Goal: Transaction & Acquisition: Book appointment/travel/reservation

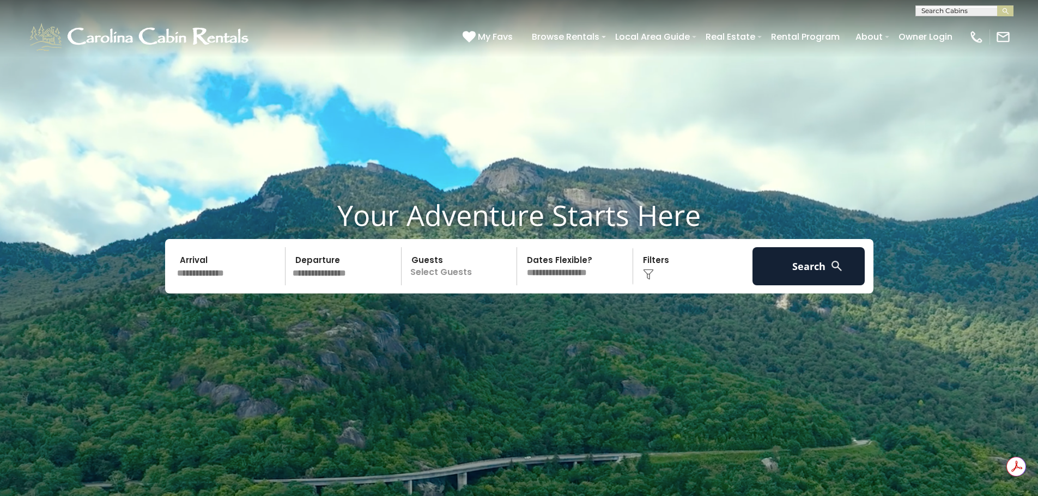
click at [217, 268] on input "text" at bounding box center [229, 266] width 113 height 38
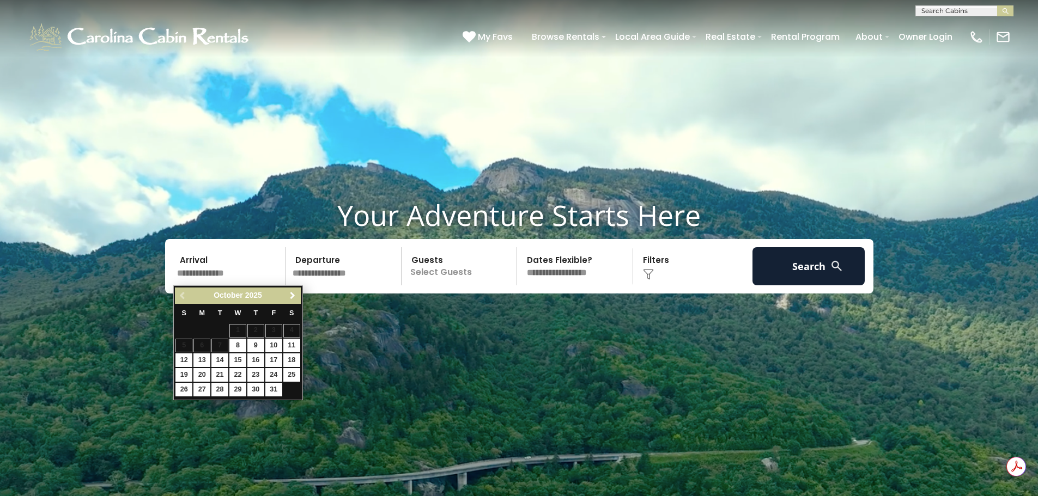
click at [289, 300] on span "Next" at bounding box center [292, 295] width 9 height 9
click at [218, 375] on link "23" at bounding box center [219, 375] width 17 height 14
type input "********"
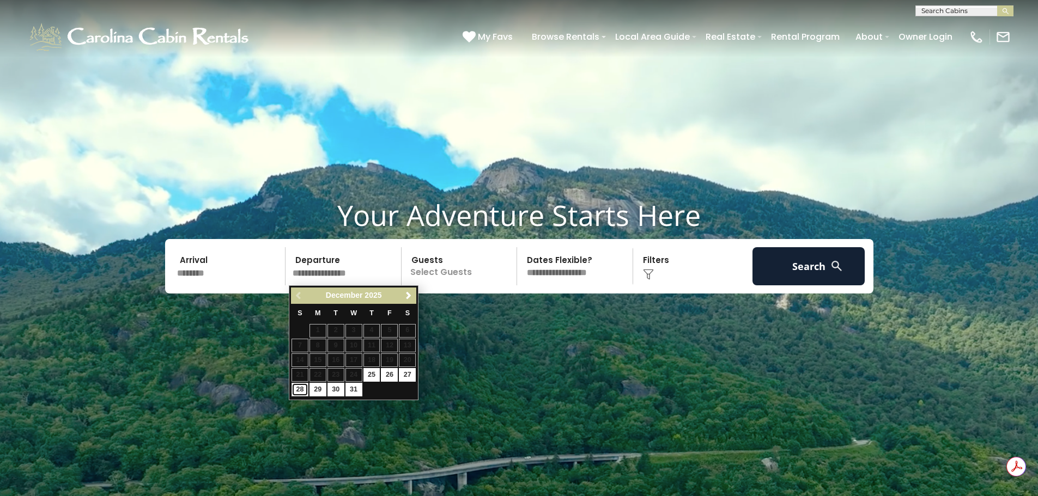
click at [299, 387] on link "28" at bounding box center [299, 390] width 17 height 14
type input "********"
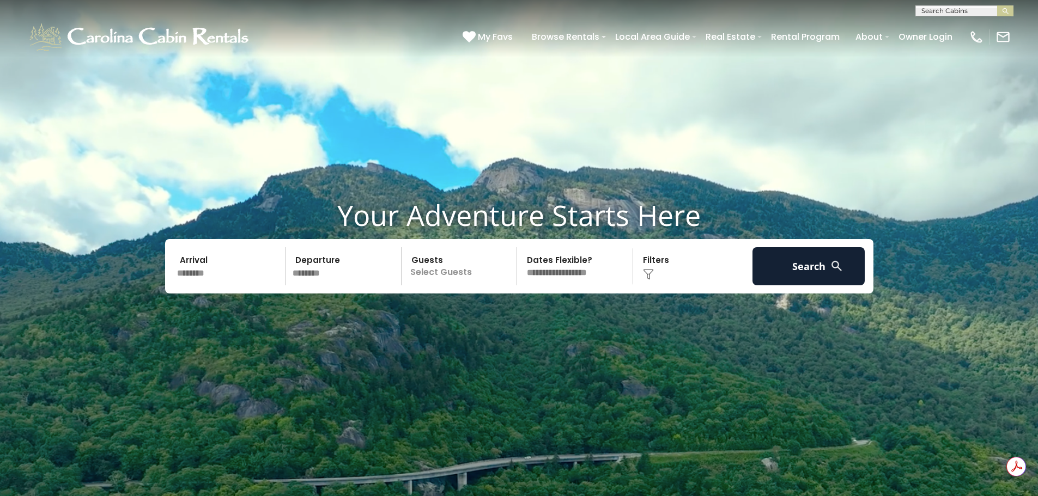
click at [469, 270] on p "Select Guests" at bounding box center [461, 266] width 112 height 38
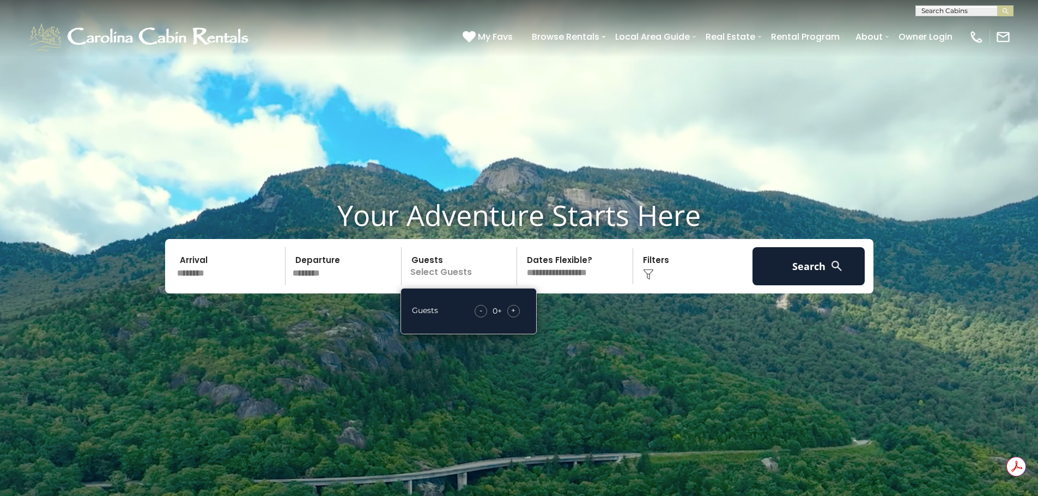
click at [513, 314] on span "+" at bounding box center [513, 310] width 4 height 11
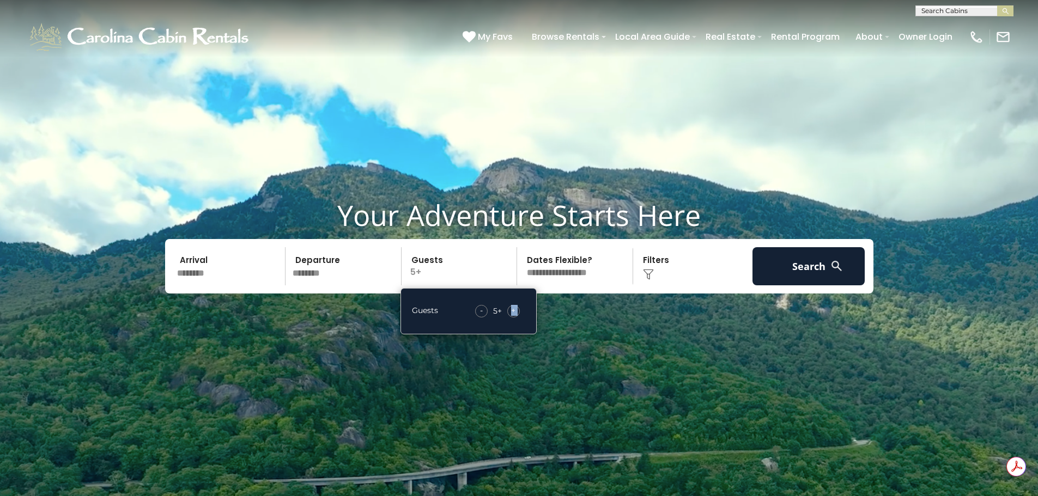
click at [652, 270] on img at bounding box center [648, 274] width 11 height 11
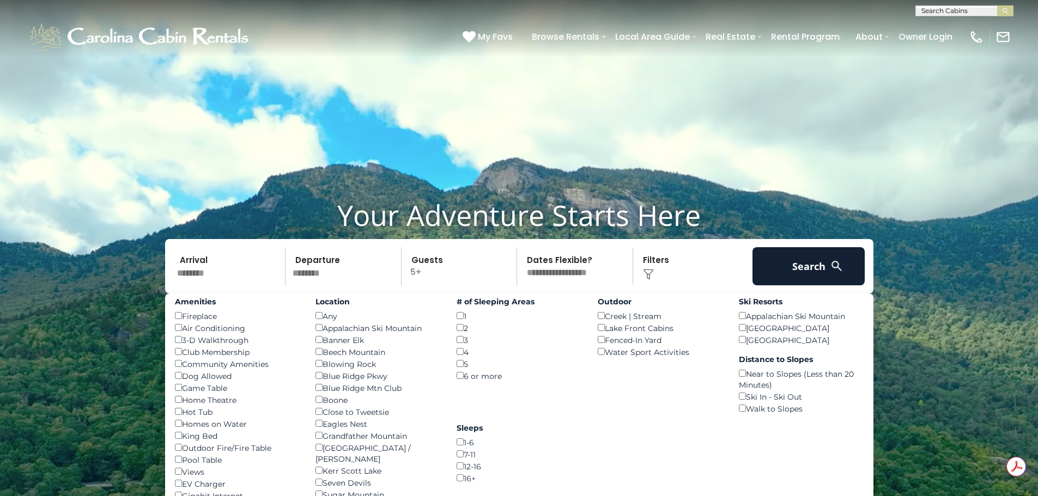
click at [314, 342] on div "Location Any () Appalachian Ski Mountain () Banner Elk () Beech Mountain () Blo…" at bounding box center [377, 450] width 141 height 313
click at [858, 279] on button "Search" at bounding box center [808, 266] width 113 height 38
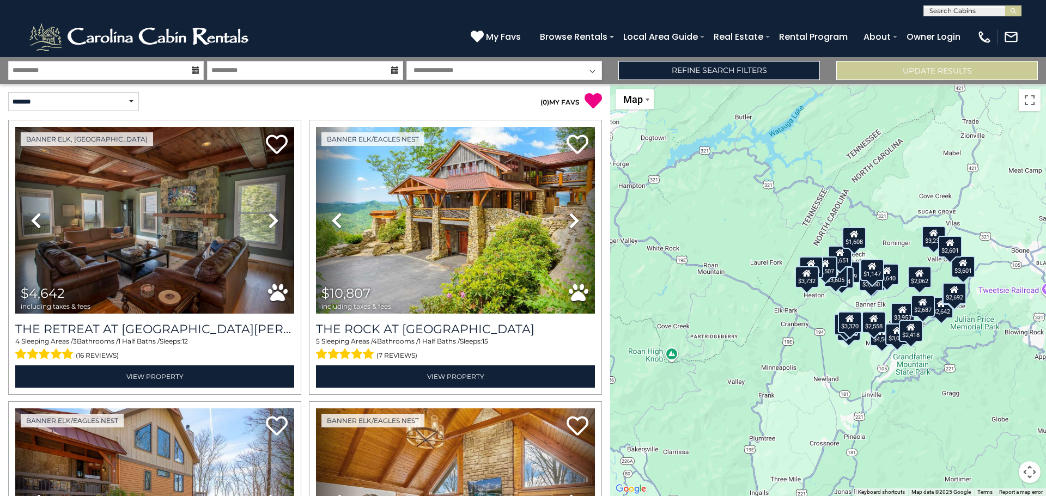
drag, startPoint x: 880, startPoint y: 302, endPoint x: 873, endPoint y: 301, distance: 7.2
click at [873, 301] on div "$4,642 $10,807 $5,679 $5,234 $3,605 $4,561 $3,361 $4,651 $4,616 $5,507 $4,411 $…" at bounding box center [828, 290] width 436 height 412
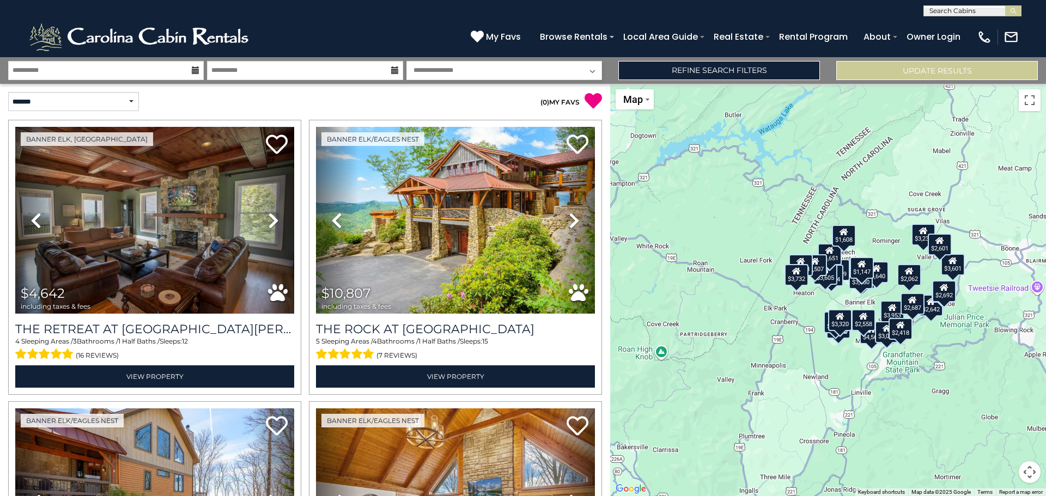
click at [852, 304] on div "$4,642 $10,807 $5,679 $5,234 $3,605 $4,561 $3,361 $4,651 $4,616 $5,507 $4,411 $…" at bounding box center [828, 290] width 436 height 412
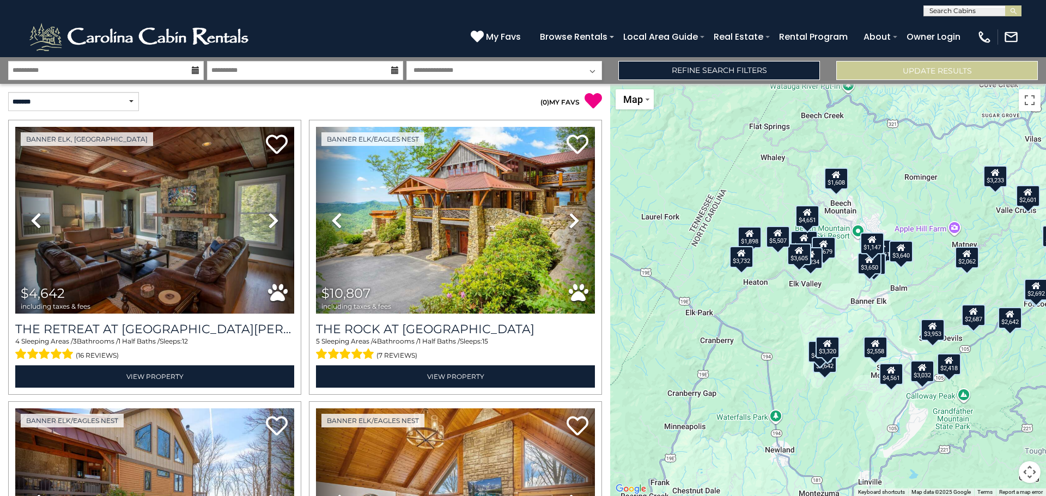
click at [860, 288] on div "$4,642 $10,807 $5,679 $5,234 $3,605 $4,561 $3,361 $4,651 $4,616 $5,507 $4,411 $…" at bounding box center [828, 290] width 436 height 412
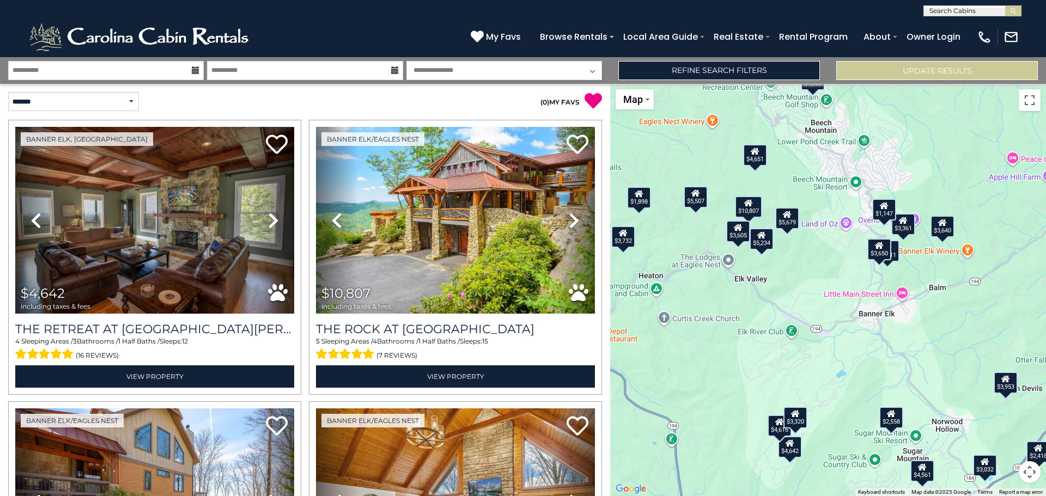
click at [835, 273] on div "$4,642 $10,807 $5,679 $5,234 $3,605 $4,561 $3,361 $4,651 $4,616 $5,507 $4,411 $…" at bounding box center [828, 290] width 436 height 412
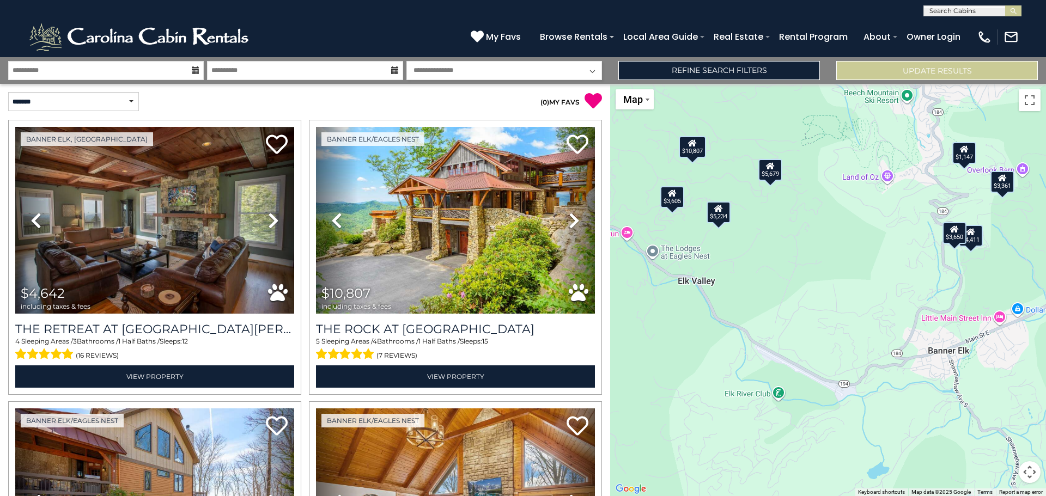
drag, startPoint x: 860, startPoint y: 291, endPoint x: 891, endPoint y: 288, distance: 31.3
click at [891, 288] on div "$4,642 $10,807 $5,679 $5,234 $3,605 $4,561 $3,361 $4,651 $4,616 $5,507 $4,411 $…" at bounding box center [828, 290] width 436 height 412
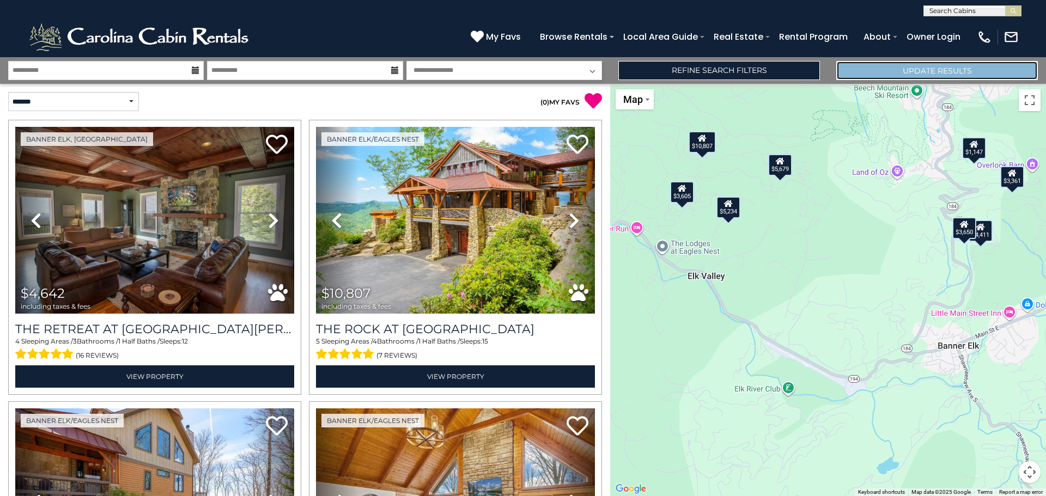
click at [934, 70] on button "Update Results" at bounding box center [937, 70] width 202 height 19
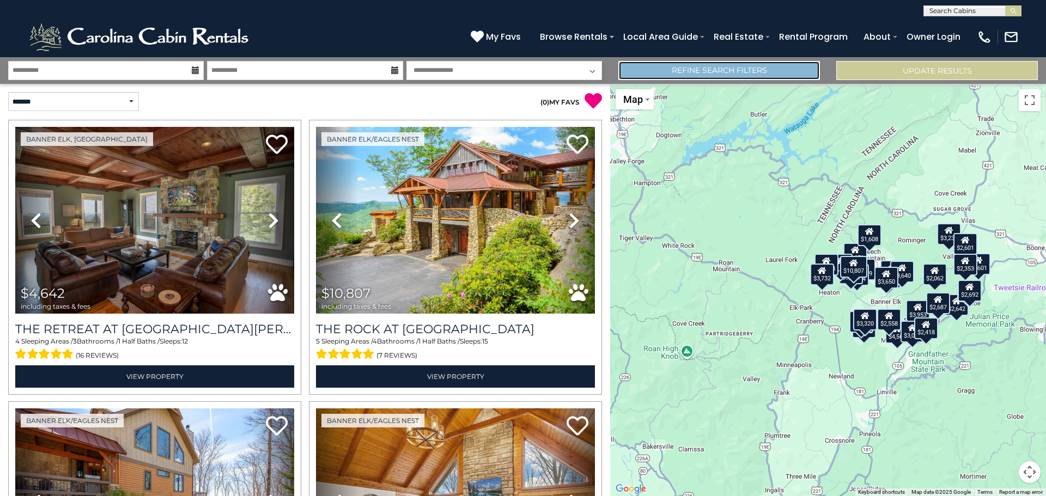
click at [727, 69] on link "Refine Search Filters" at bounding box center [719, 70] width 202 height 19
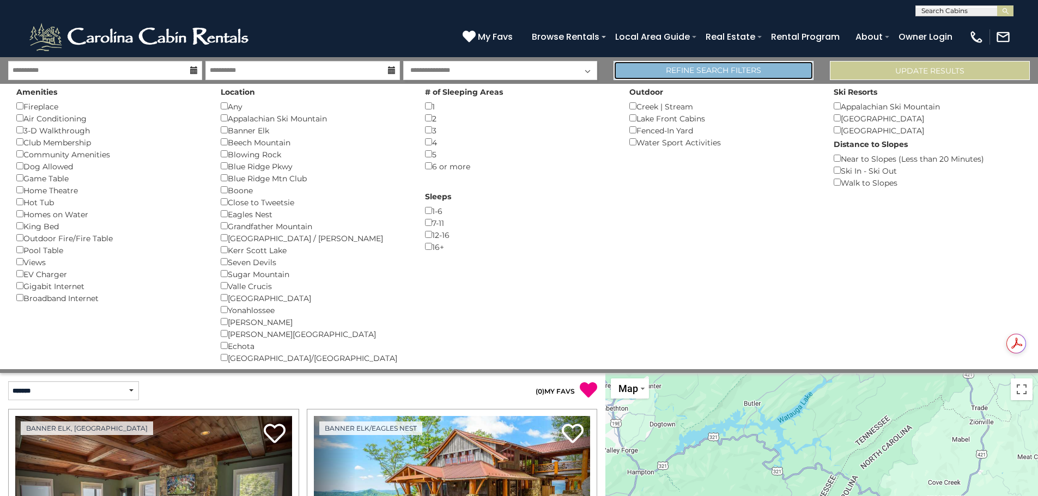
click at [666, 72] on link "Refine Search Filters" at bounding box center [713, 70] width 200 height 19
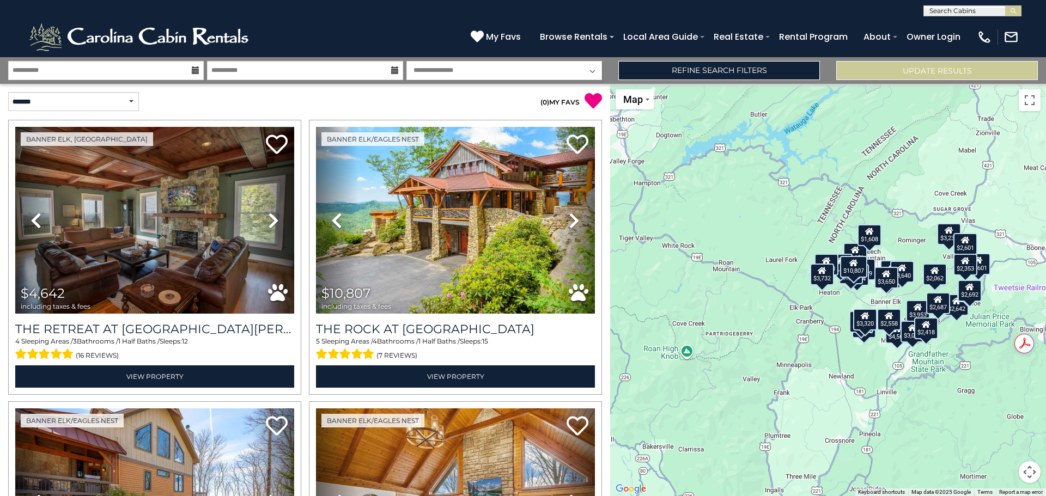
click at [863, 294] on div "$4,642 $10,807 $5,679 $5,234 $3,605 $4,561 $3,361 $4,651 $4,616 $5,507 $4,411 $…" at bounding box center [828, 290] width 436 height 412
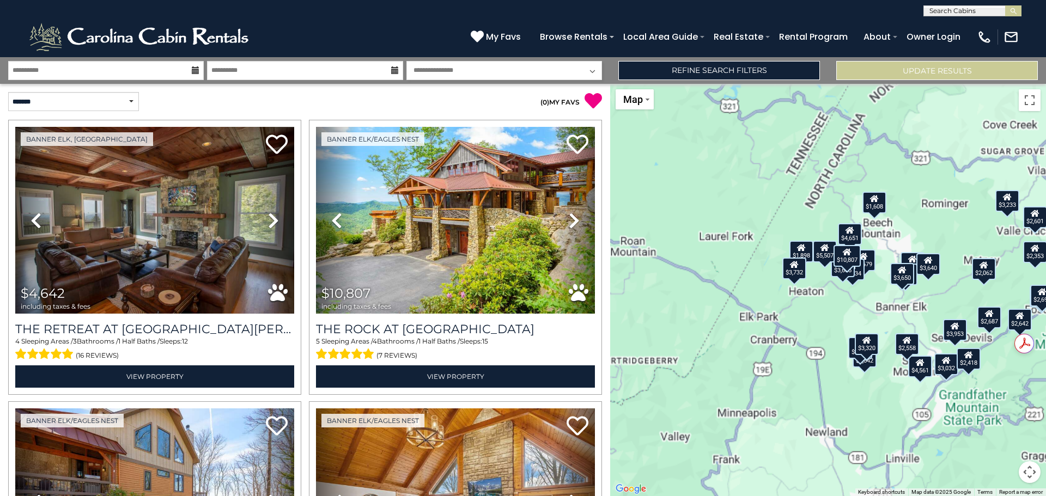
click at [863, 294] on div "$4,642 $10,807 $5,679 $5,234 $3,605 $4,561 $3,361 $4,651 $4,616 $5,507 $4,411 $…" at bounding box center [828, 290] width 436 height 412
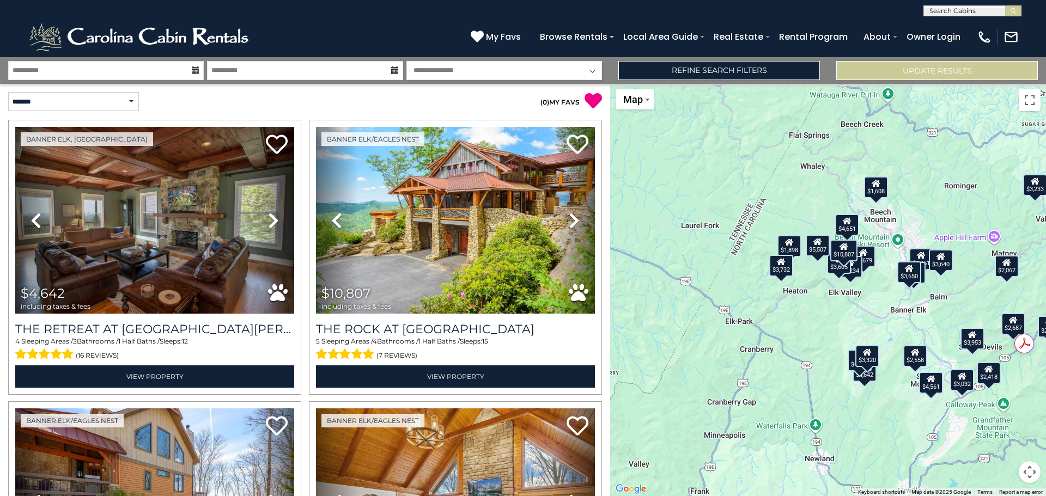
click at [863, 294] on div "$4,642 $10,807 $5,679 $5,234 $3,605 $4,561 $3,361 $4,651 $4,616 $5,507 $4,411 $…" at bounding box center [828, 290] width 436 height 412
click at [865, 295] on div "$4,642 $10,807 $5,679 $5,234 $3,605 $4,561 $3,361 $4,651 $4,616 $5,507 $4,411 $…" at bounding box center [828, 290] width 436 height 412
click at [866, 295] on div "$4,642 $10,807 $5,679 $5,234 $3,605 $4,561 $3,361 $4,651 $4,616 $5,507 $4,411 $…" at bounding box center [828, 290] width 436 height 412
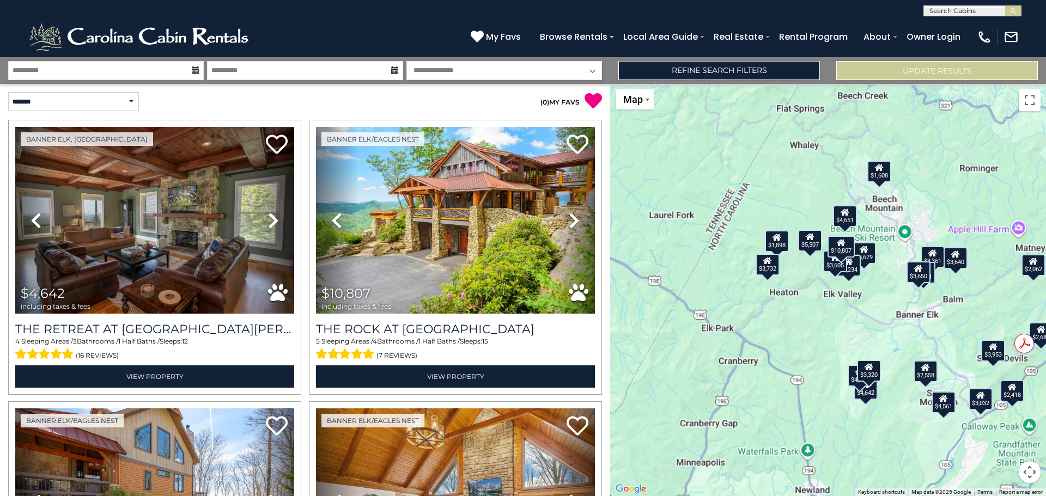
click at [866, 295] on div "$4,642 $10,807 $5,679 $5,234 $3,605 $4,561 $3,361 $4,651 $4,616 $5,507 $4,411 $…" at bounding box center [828, 290] width 436 height 412
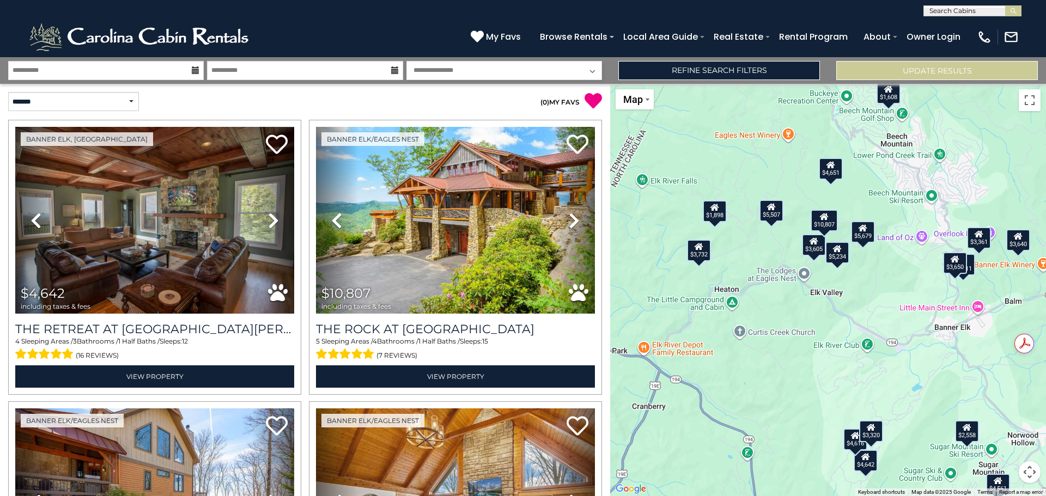
click at [879, 294] on div "$4,642 $10,807 $5,679 $5,234 $3,605 $4,561 $3,361 $4,651 $4,616 $5,507 $4,411 $…" at bounding box center [828, 290] width 436 height 412
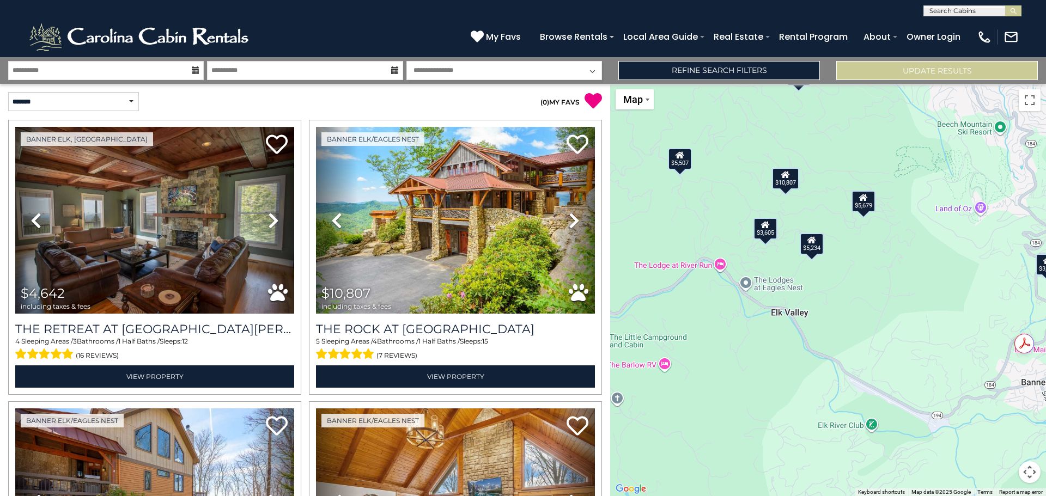
drag, startPoint x: 775, startPoint y: 282, endPoint x: 722, endPoint y: 288, distance: 52.6
click at [722, 288] on div "$4,642 $10,807 $5,679 $5,234 $3,605 $4,561 $3,361 $4,651 $4,616 $5,507 $4,411 $…" at bounding box center [828, 290] width 436 height 412
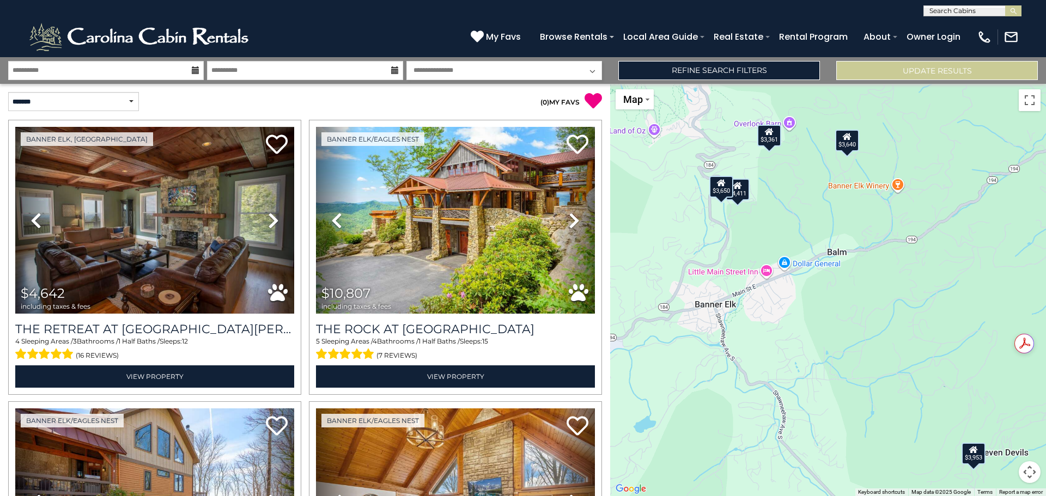
click at [778, 295] on div "$4,642 $10,807 $5,679 $5,234 $3,605 $4,561 $3,361 $4,651 $4,616 $5,507 $4,411 $…" at bounding box center [828, 290] width 436 height 412
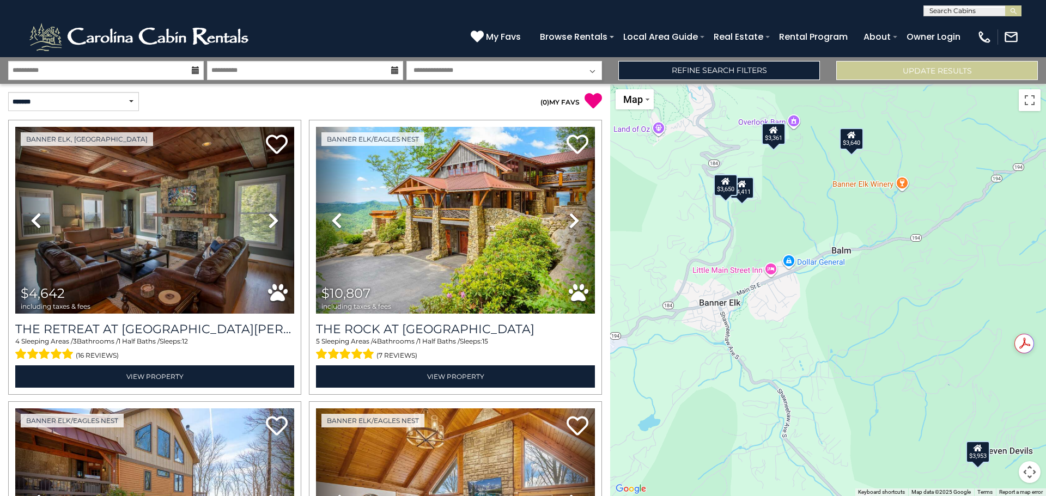
click at [743, 194] on div "$4,411" at bounding box center [742, 188] width 24 height 22
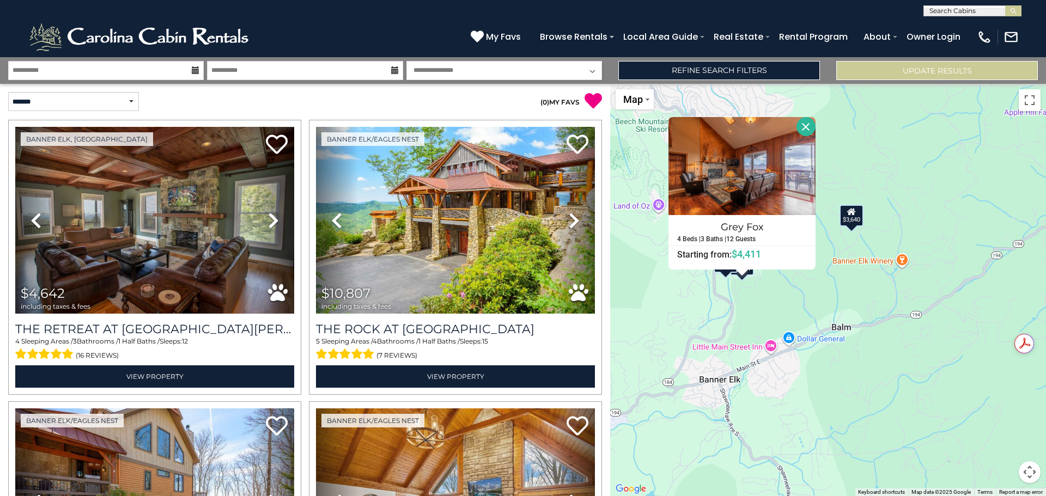
click at [779, 335] on div "$4,642 $10,807 $5,679 $5,234 $3,605 $4,561 $3,361 $4,651 $4,616 $5,507 $4,411 $…" at bounding box center [828, 290] width 436 height 412
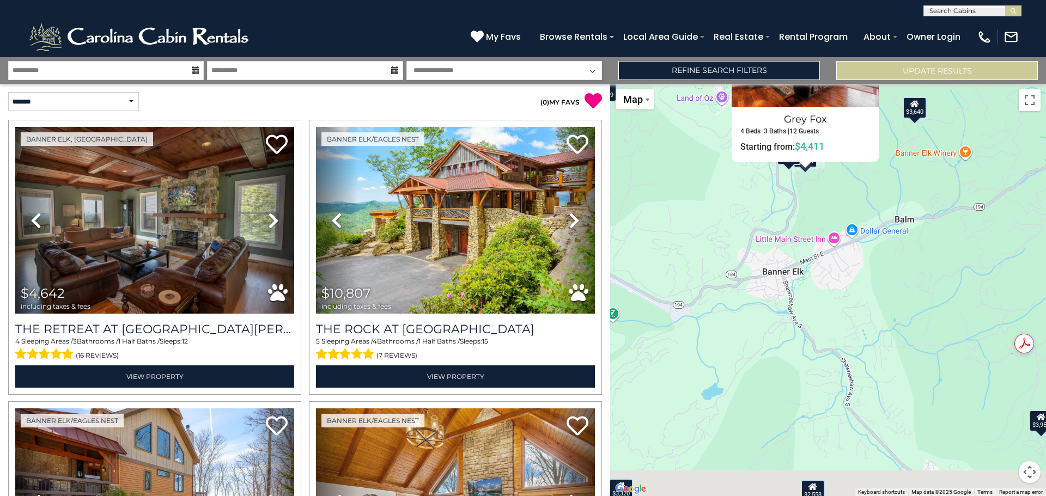
drag, startPoint x: 760, startPoint y: 400, endPoint x: 837, endPoint y: 264, distance: 156.4
click at [837, 264] on div "$4,642 $10,807 $5,679 $5,234 $3,605 $4,561 $3,361 $4,651 $4,616 $5,507 $4,411 $…" at bounding box center [828, 290] width 436 height 412
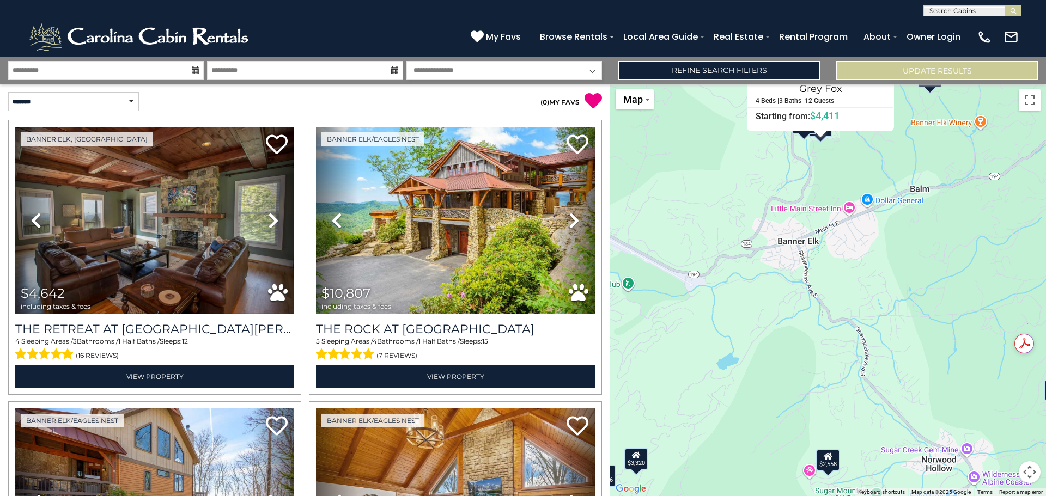
click at [827, 270] on div "$4,642 $10,807 $5,679 $5,234 $3,605 $4,561 $3,361 $4,651 $4,616 $5,507 $4,411 $…" at bounding box center [828, 290] width 436 height 412
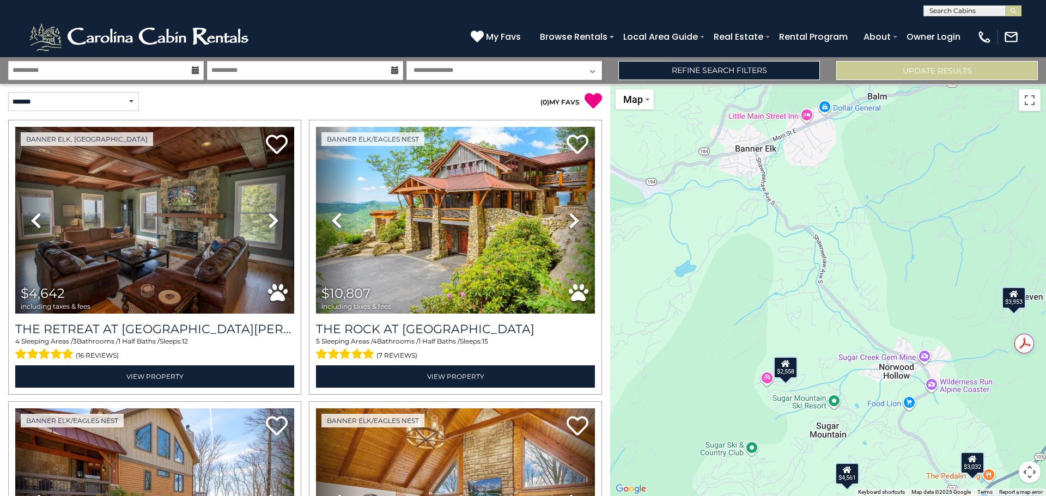
drag, startPoint x: 856, startPoint y: 329, endPoint x: 812, endPoint y: 236, distance: 102.6
click at [812, 236] on div "$4,642 $10,807 $5,679 $5,234 $3,605 $4,561 $3,361 $4,651 $4,616 $5,507 $4,411 $…" at bounding box center [828, 290] width 436 height 412
click at [786, 366] on icon at bounding box center [785, 364] width 9 height 8
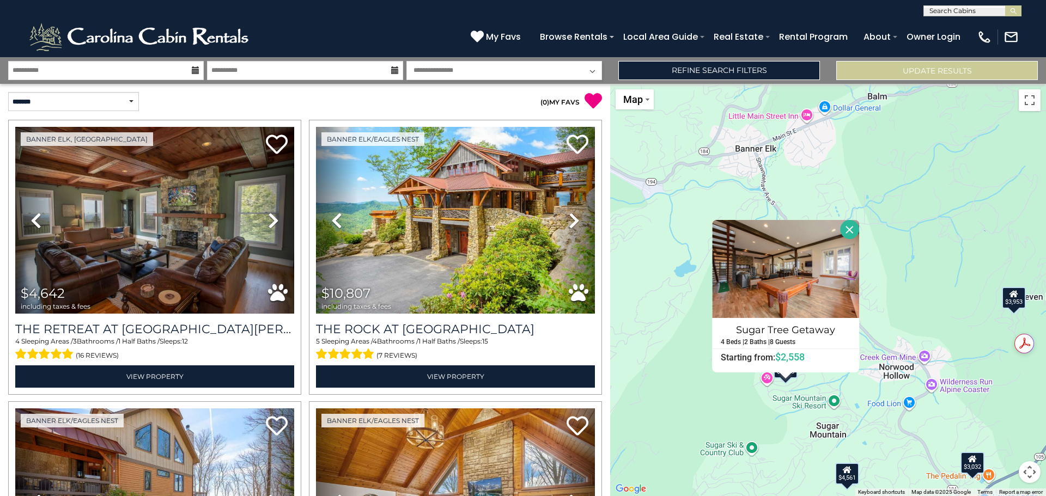
click at [887, 185] on div "$4,642 $10,807 $5,679 $5,234 $3,605 $4,561 $3,361 $4,651 $4,616 $5,507 $4,411 $…" at bounding box center [828, 290] width 436 height 412
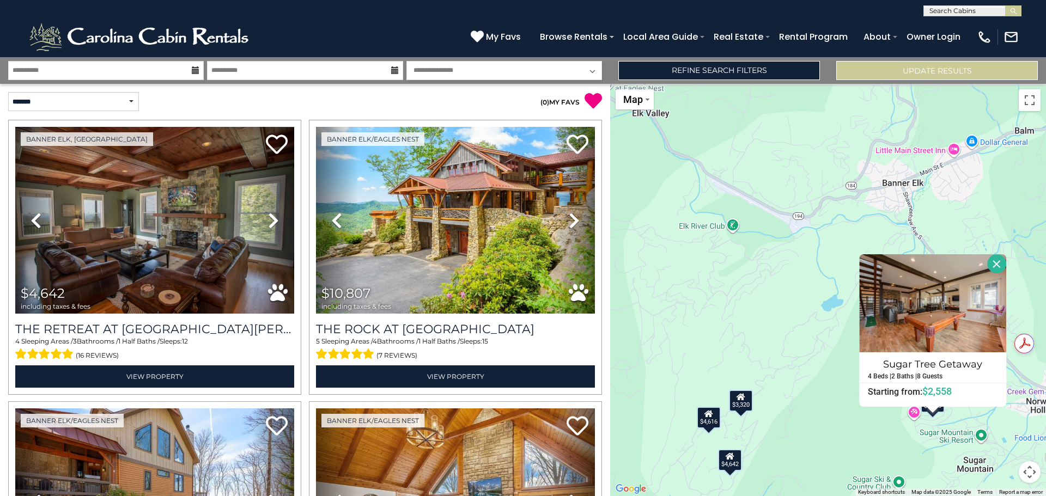
drag, startPoint x: 744, startPoint y: 165, endPoint x: 892, endPoint y: 201, distance: 152.5
click at [892, 201] on div "$4,642 $10,807 $5,679 $5,234 $3,605 $4,561 $3,361 $4,651 $4,616 $5,507 $4,411 $…" at bounding box center [828, 290] width 436 height 412
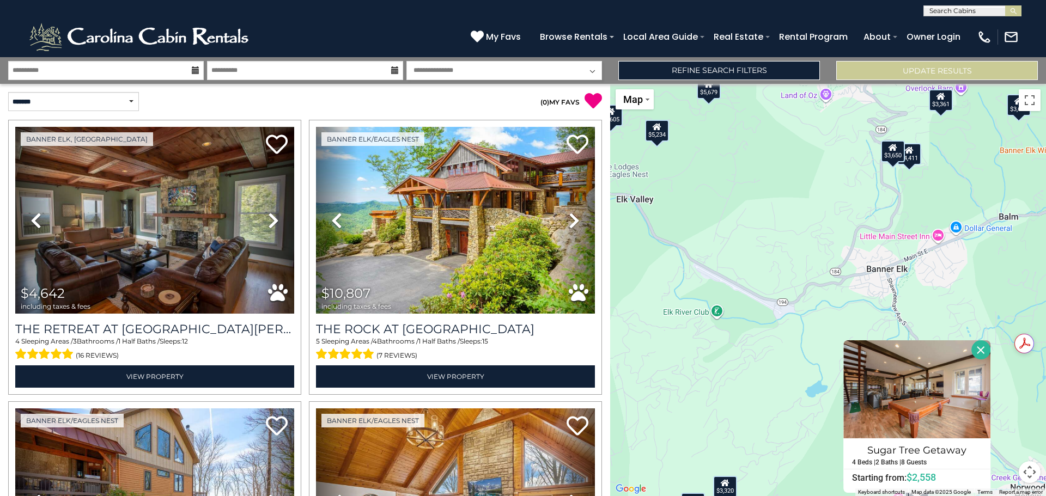
drag, startPoint x: 856, startPoint y: 211, endPoint x: 840, endPoint y: 299, distance: 89.2
click at [840, 299] on div "$4,642 $10,807 $5,679 $5,234 $3,605 $4,561 $3,361 $4,651 $4,616 $5,507 $4,411 $…" at bounding box center [828, 290] width 436 height 412
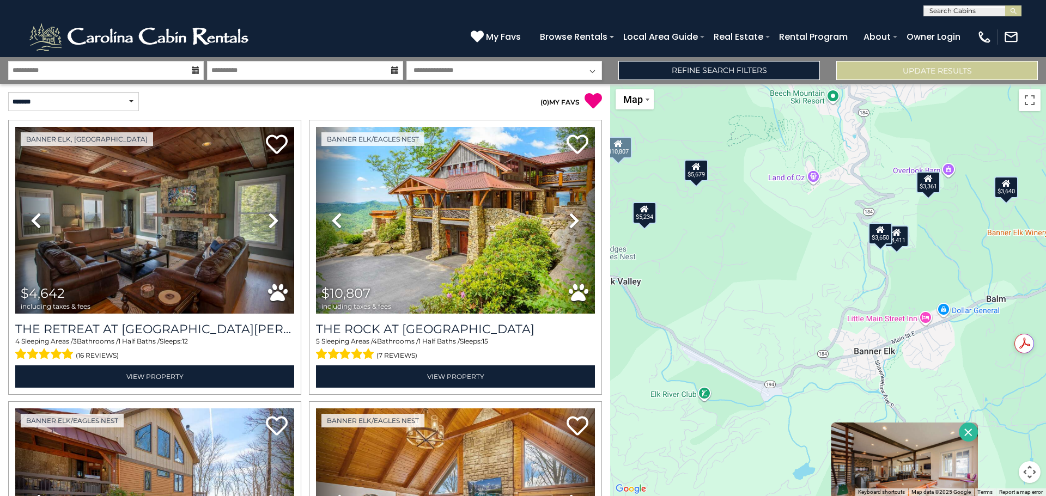
click at [305, 216] on div "Banner Elk/Eagles Nest Previous" at bounding box center [455, 257] width 301 height 275
